Goal: Task Accomplishment & Management: Manage account settings

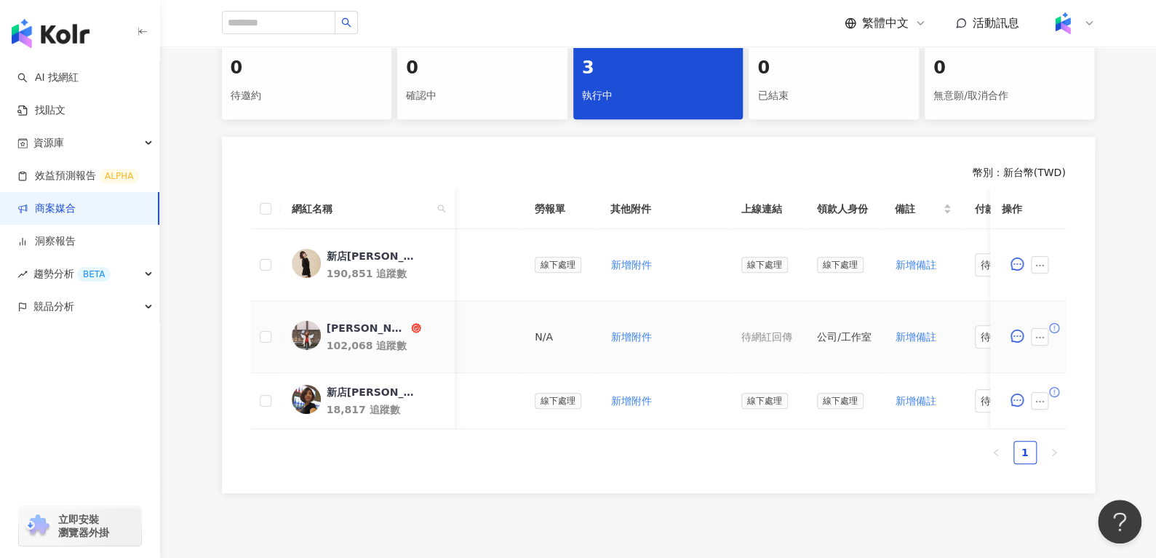
scroll to position [0, 470]
click at [610, 338] on span "新增附件" at bounding box center [630, 337] width 41 height 12
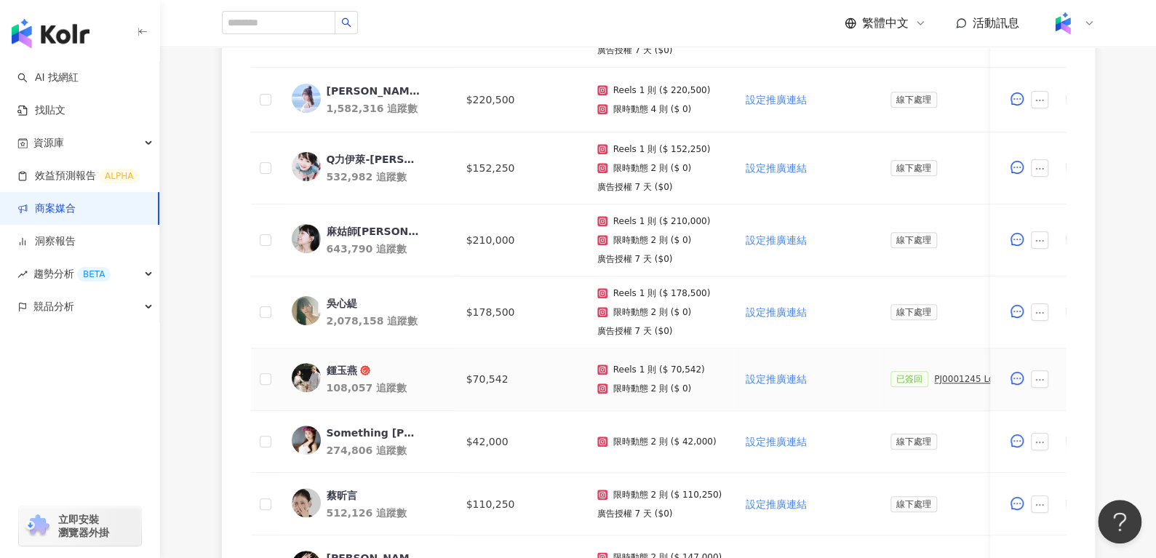
scroll to position [748, 0]
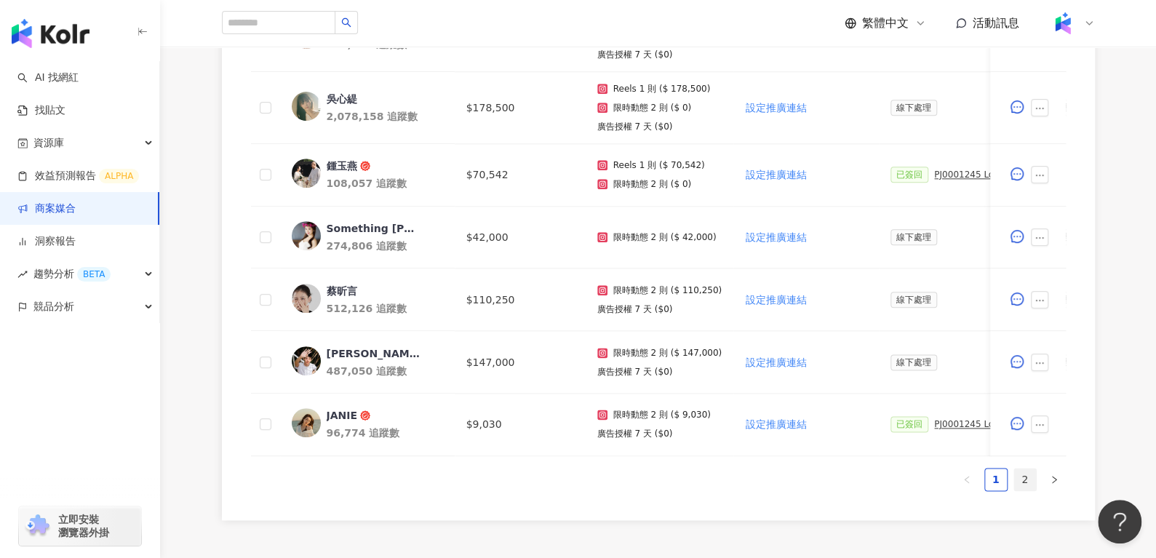
click at [1018, 484] on link "2" at bounding box center [1025, 479] width 22 height 22
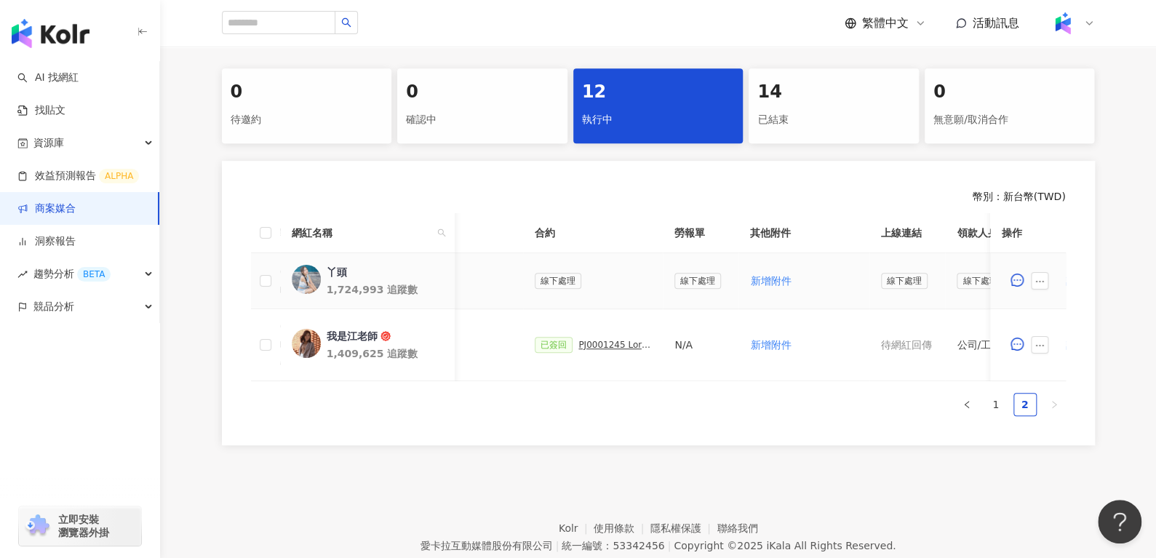
scroll to position [0, 345]
click at [754, 268] on button "新增附件" at bounding box center [770, 280] width 42 height 29
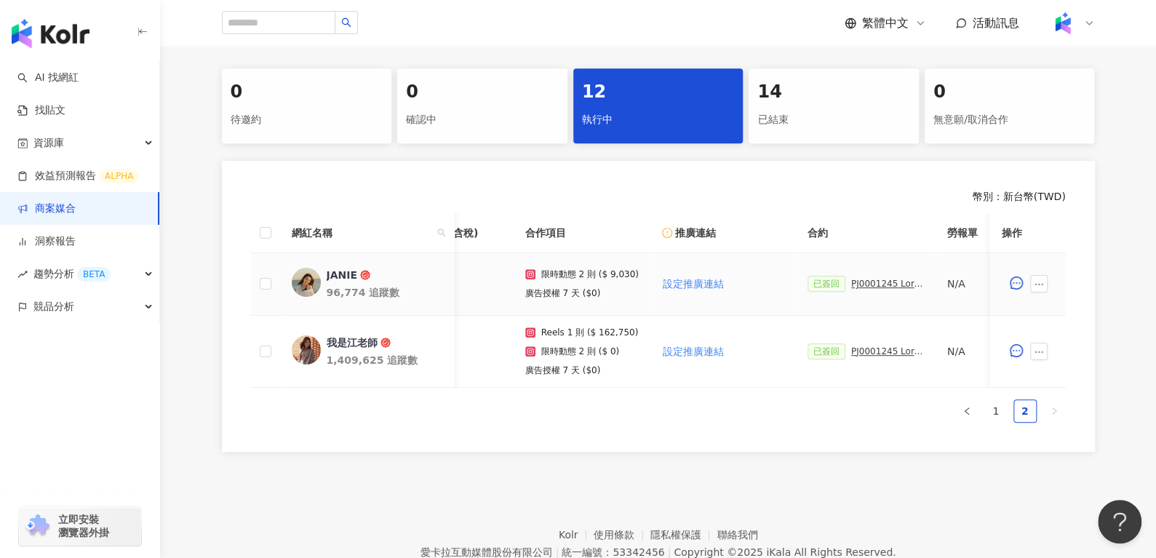
scroll to position [0, 73]
click at [999, 422] on link "1" at bounding box center [996, 411] width 22 height 22
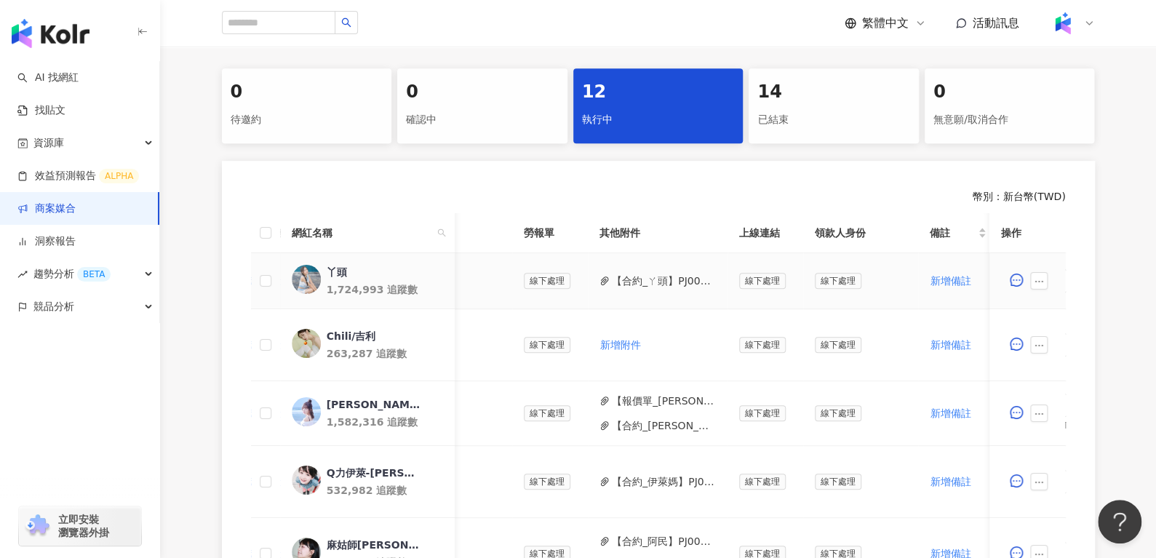
scroll to position [0, 94]
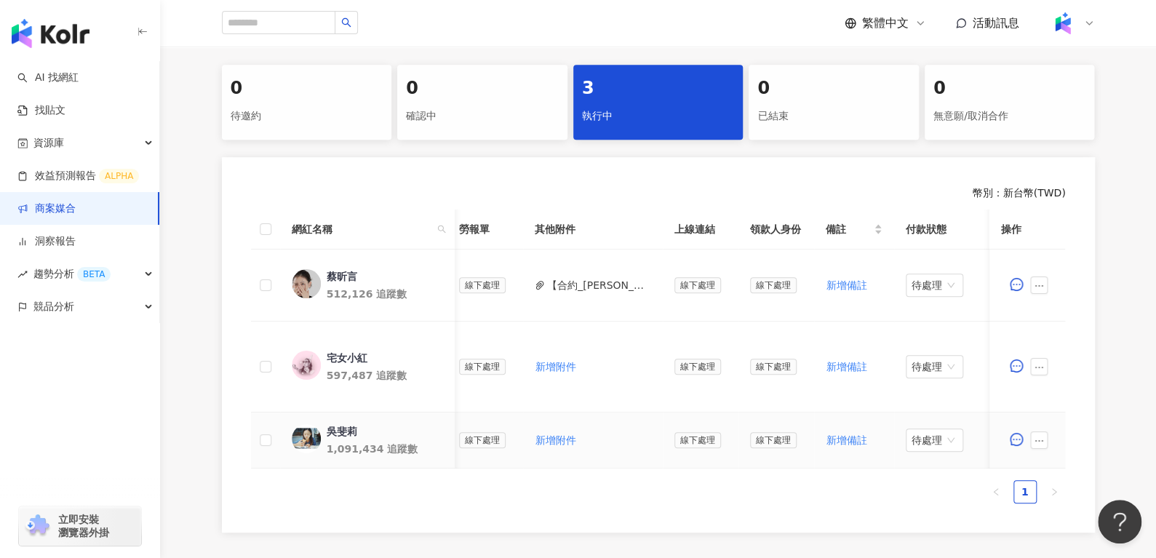
scroll to position [0, 600]
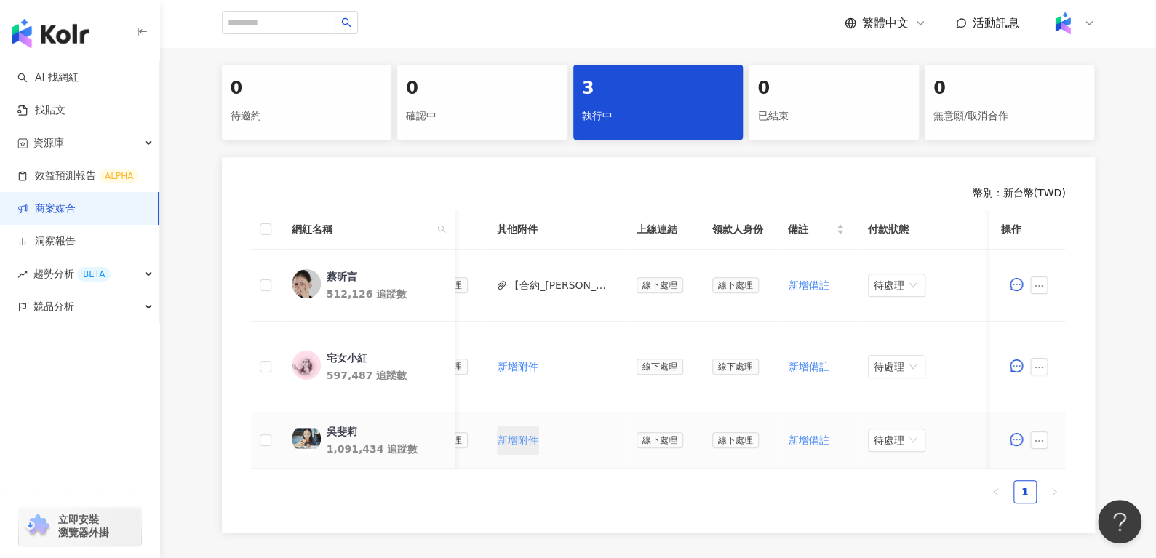
click at [497, 436] on span "新增附件" at bounding box center [517, 440] width 41 height 12
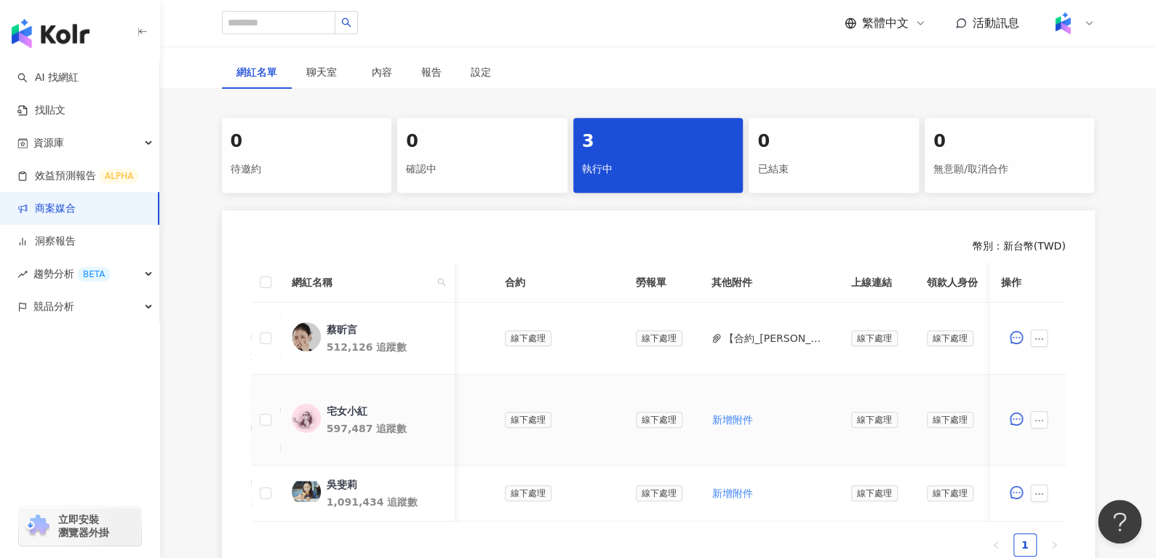
scroll to position [323, 0]
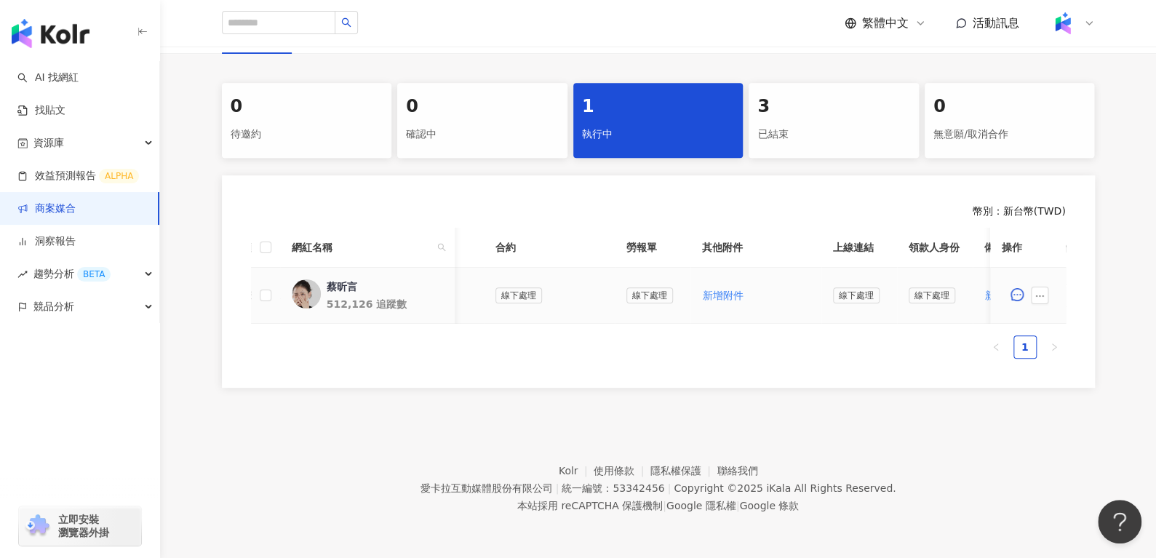
scroll to position [0, 389]
click at [685, 289] on span "新增附件" at bounding box center [704, 295] width 41 height 12
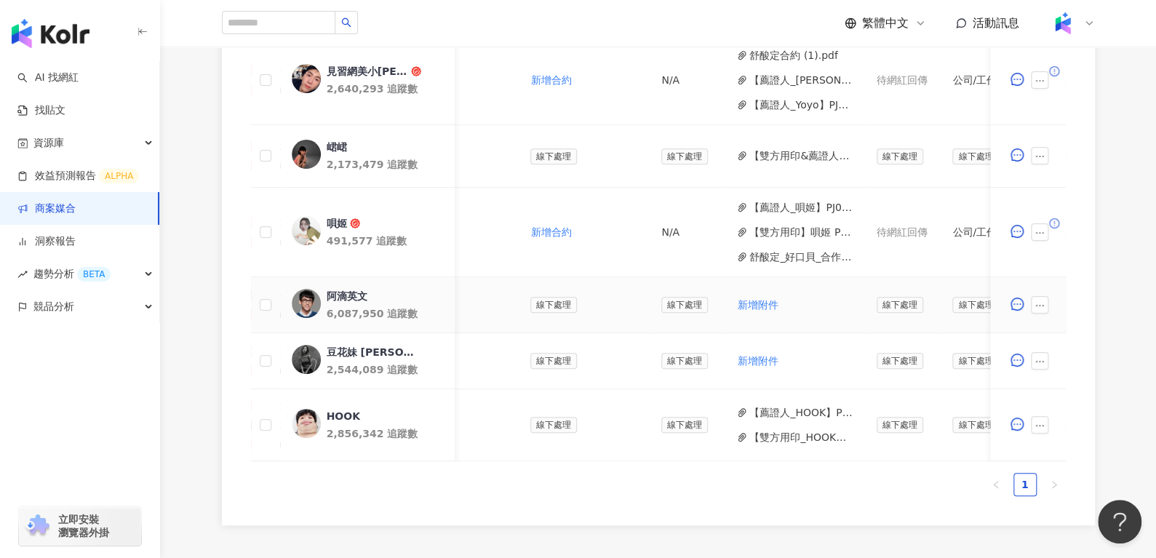
scroll to position [0, 349]
click at [737, 304] on span "新增附件" at bounding box center [757, 305] width 41 height 12
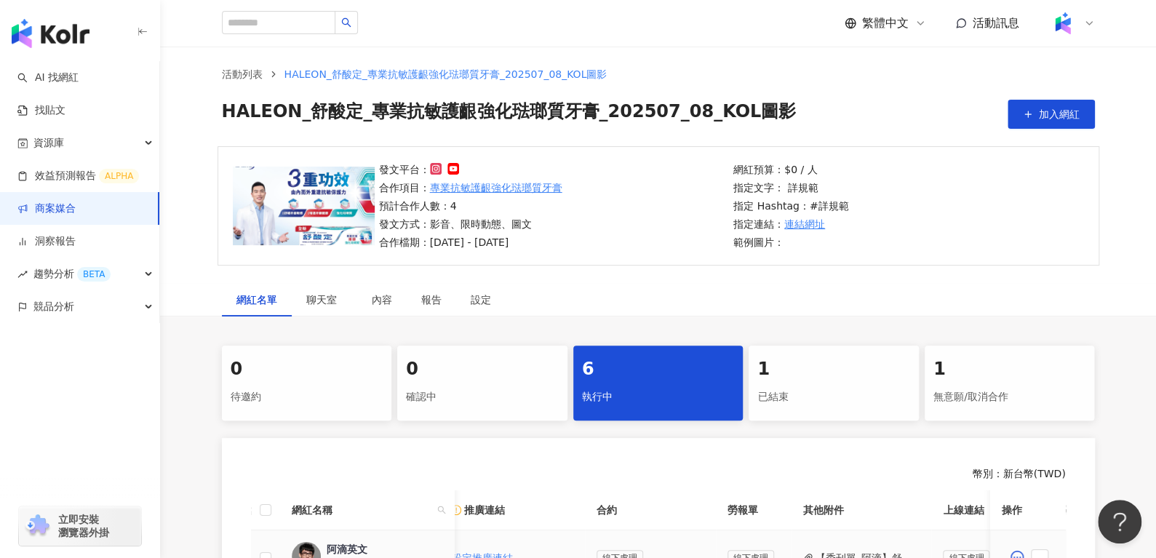
scroll to position [0, 0]
